Goal: Find specific page/section: Find specific page/section

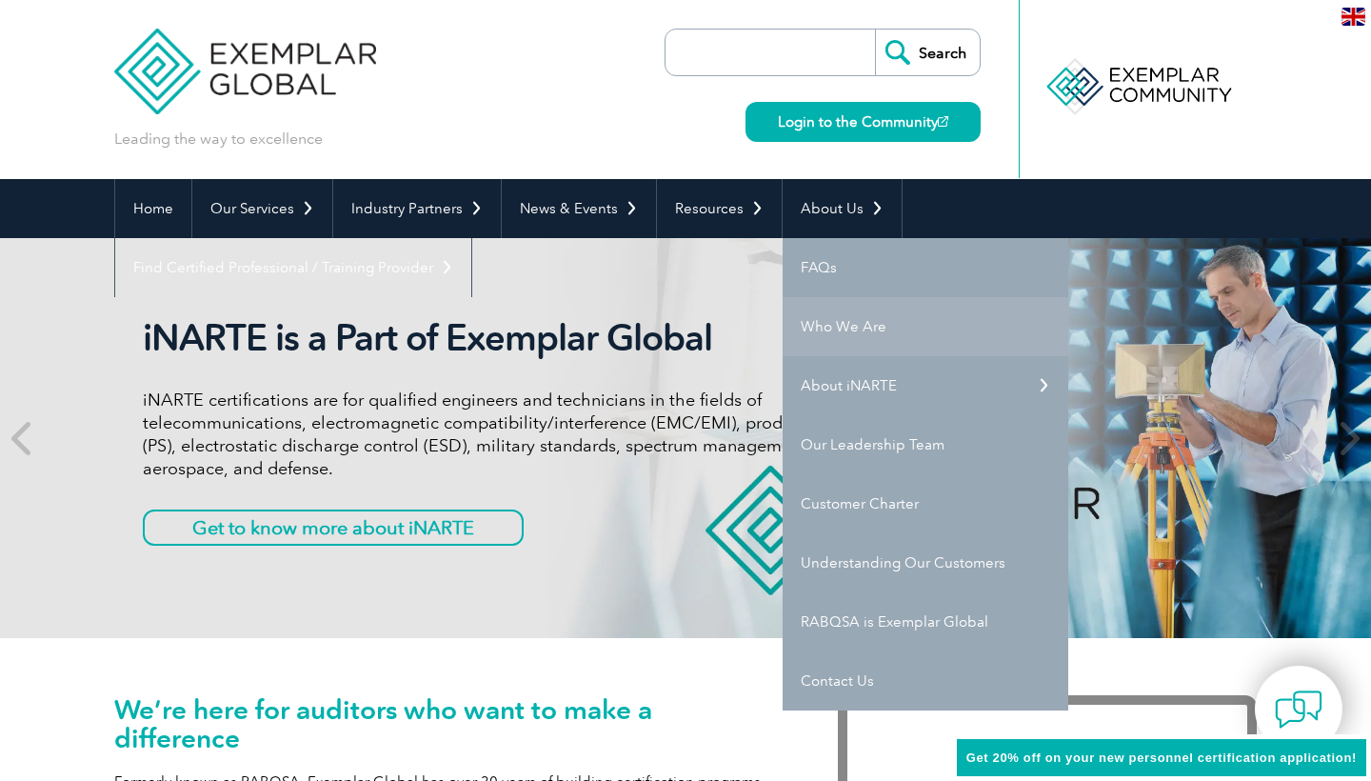
click at [837, 342] on link "Who We Are" at bounding box center [926, 326] width 286 height 59
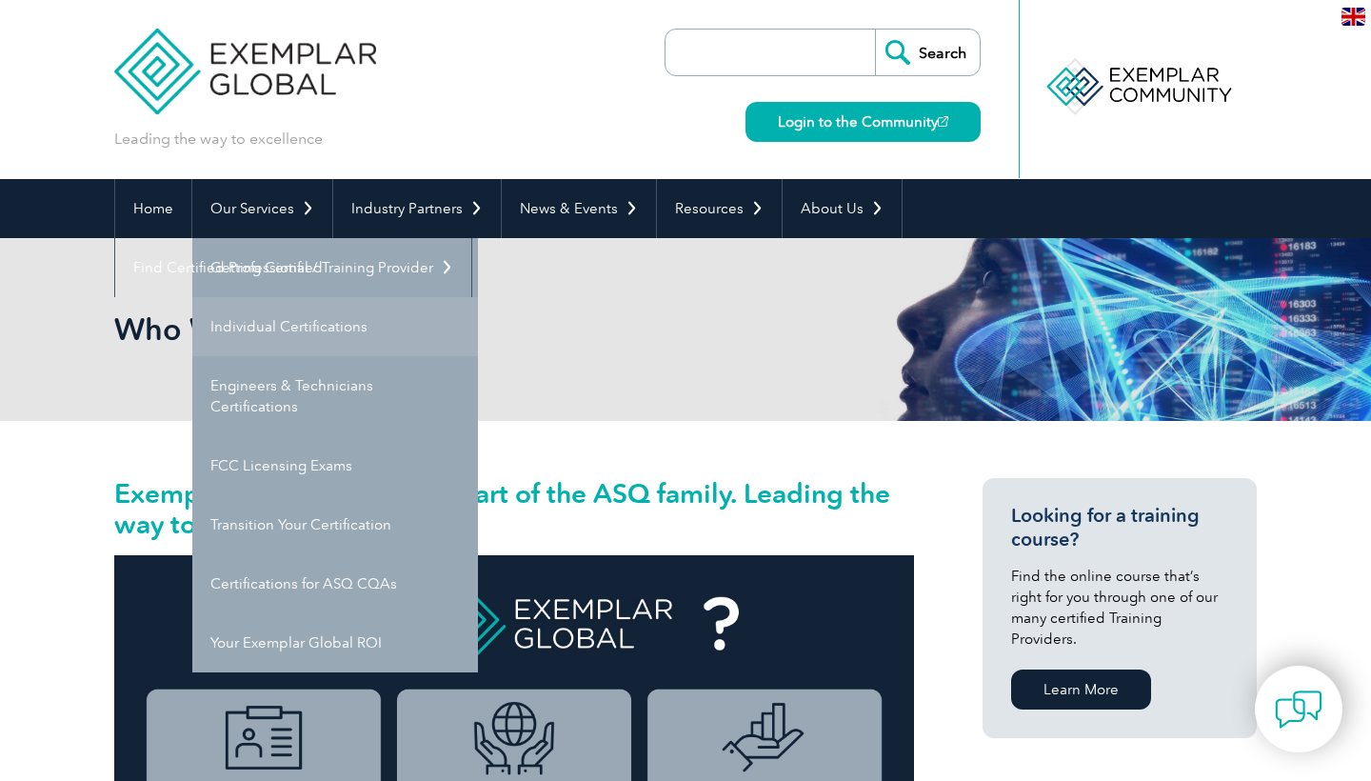
click at [326, 333] on link "Individual Certifications" at bounding box center [335, 326] width 286 height 59
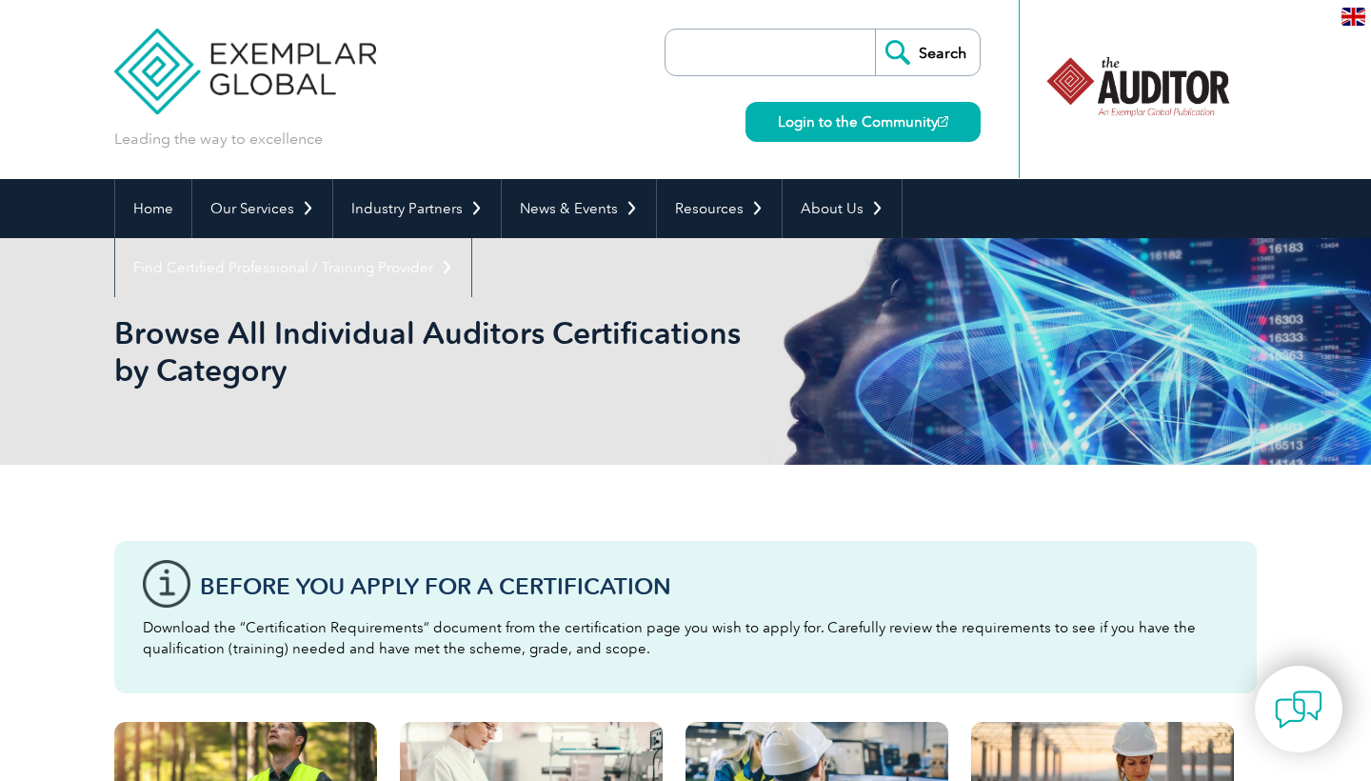
click at [704, 47] on input "search" at bounding box center [775, 53] width 200 height 46
paste input "Exemplar Global"
type input "Exemplar Global"
click at [723, 42] on input "search" at bounding box center [775, 53] width 200 height 46
type input "20252"
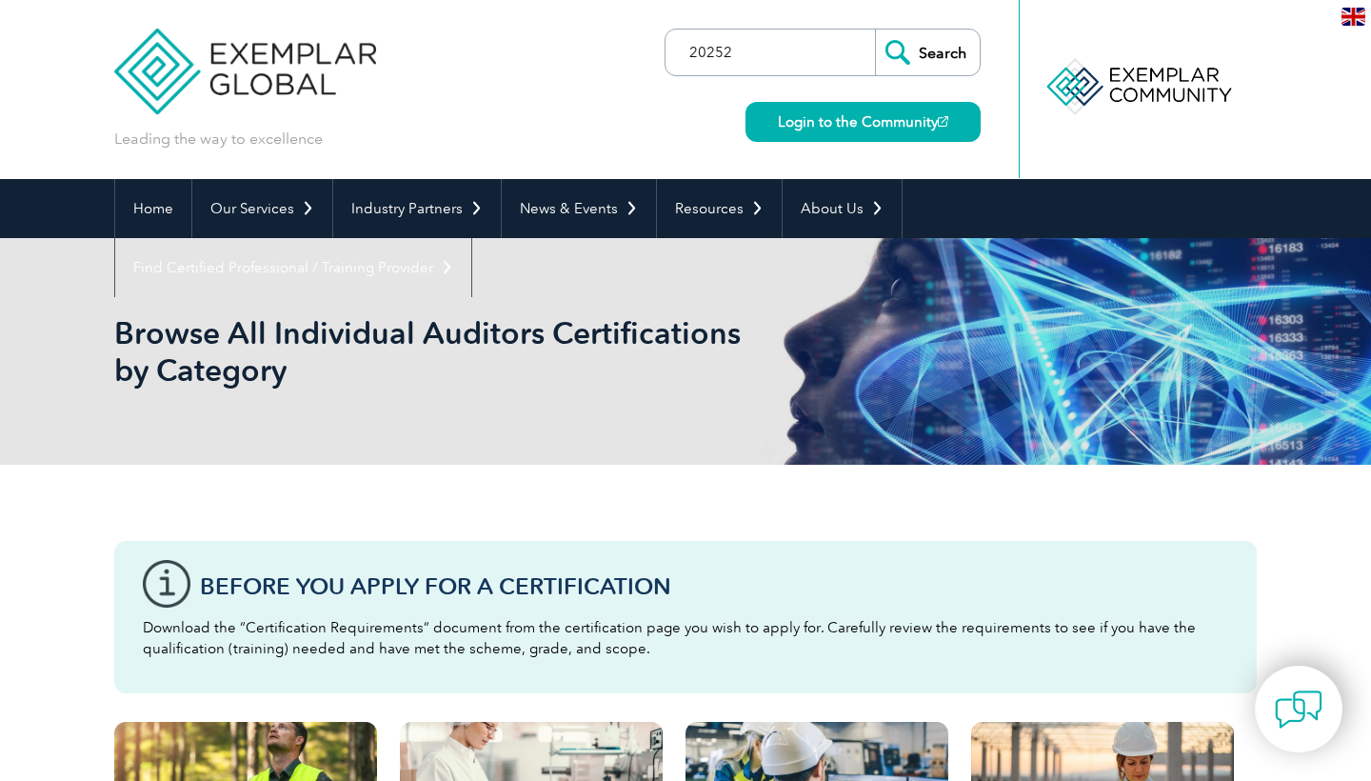
click at [928, 52] on input "Search" at bounding box center [927, 53] width 105 height 46
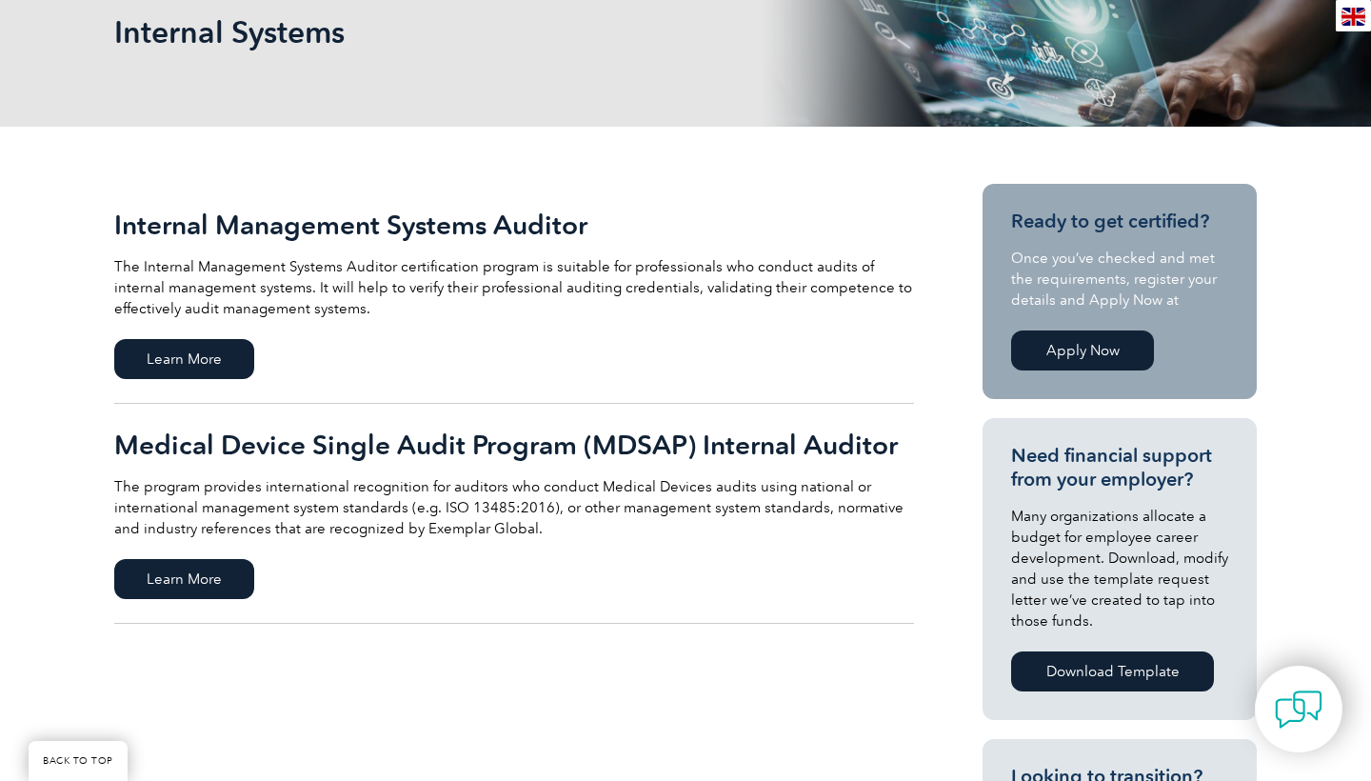
scroll to position [299, 0]
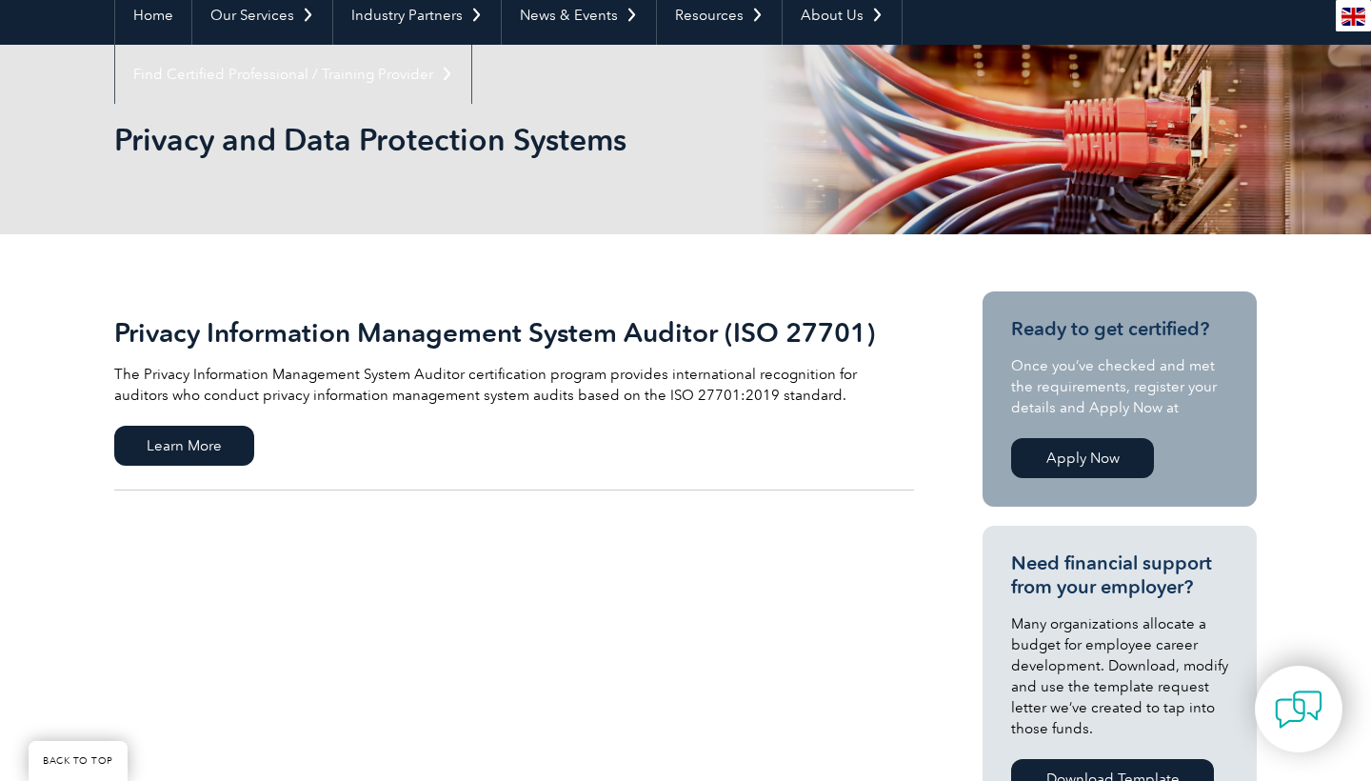
scroll to position [296, 0]
